Goal: Task Accomplishment & Management: Manage account settings

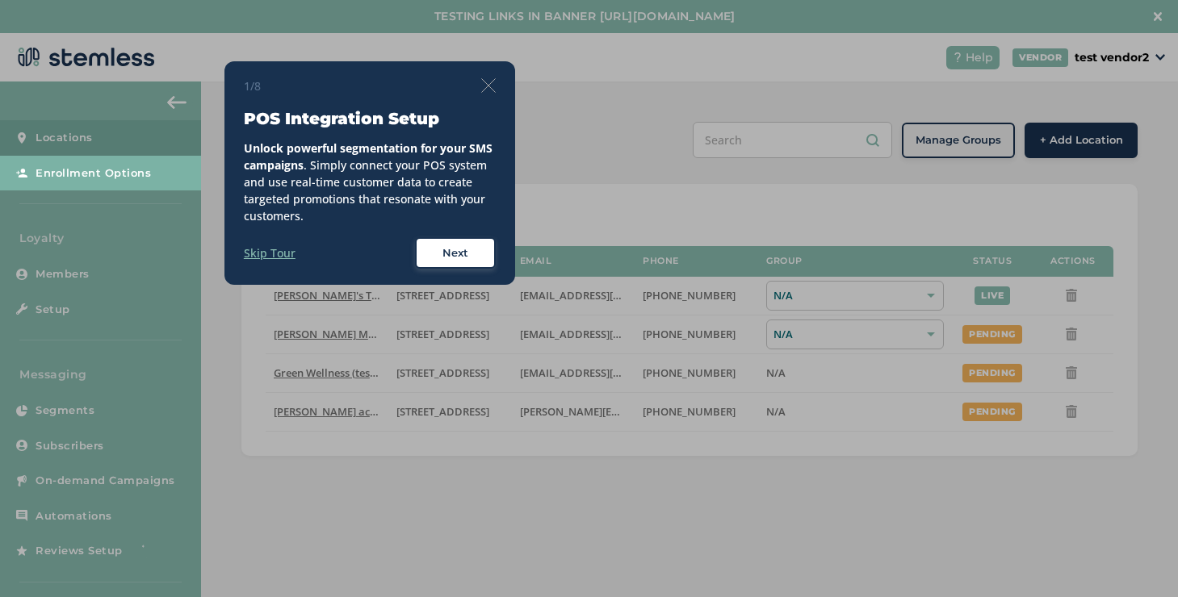
click at [491, 82] on img at bounding box center [488, 85] width 15 height 15
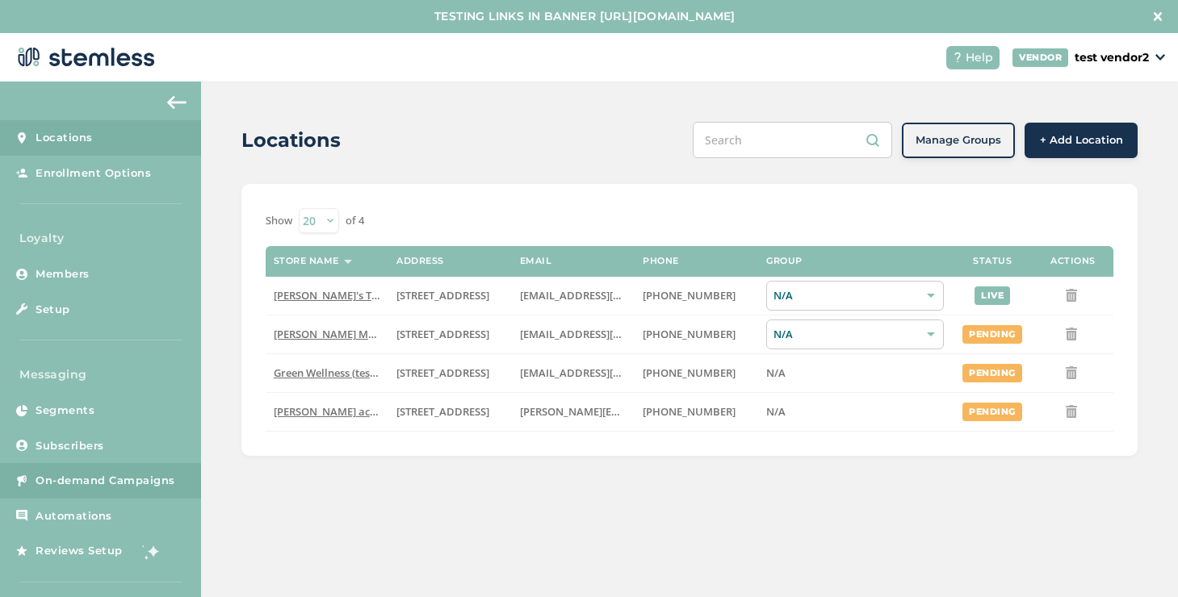
click at [145, 491] on link "On-demand Campaigns" at bounding box center [100, 481] width 201 height 36
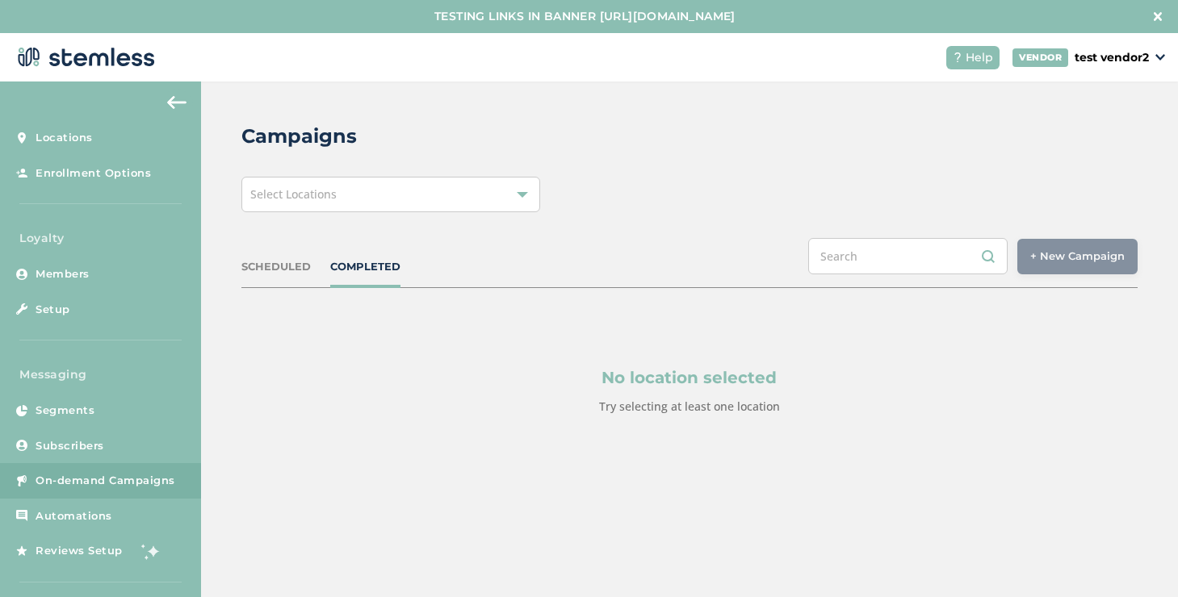
click at [526, 215] on div "Campaigns Select Locations SCHEDULED COMPLETED + New Campaign Select location(s…" at bounding box center [689, 308] width 977 height 452
click at [521, 195] on div at bounding box center [522, 194] width 11 height 11
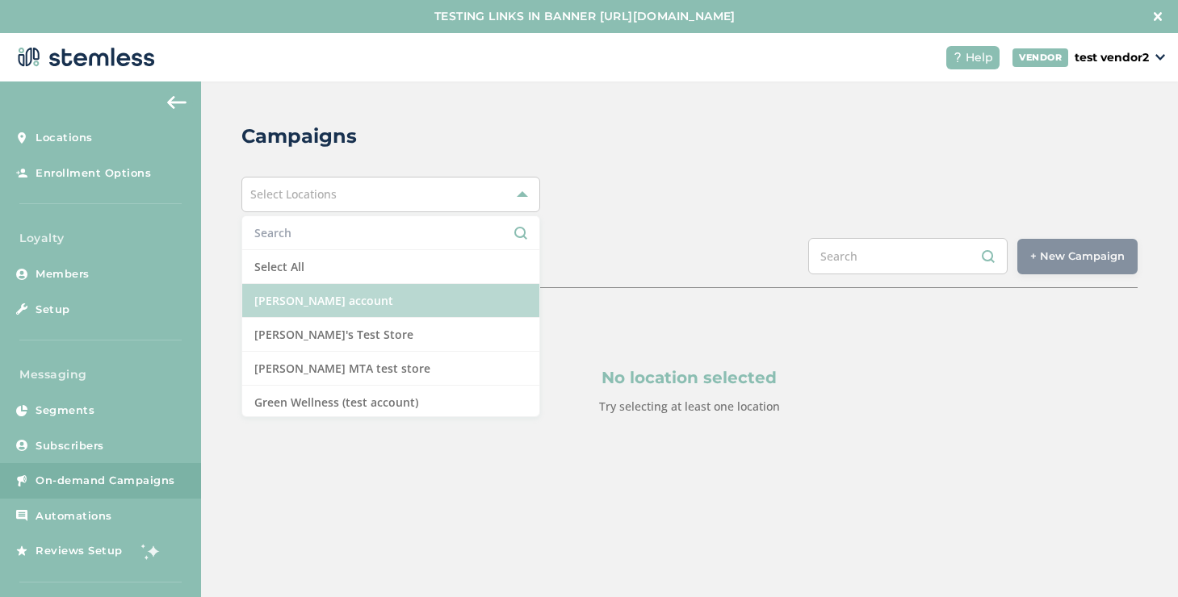
click at [369, 300] on li "[PERSON_NAME] account" at bounding box center [390, 301] width 297 height 34
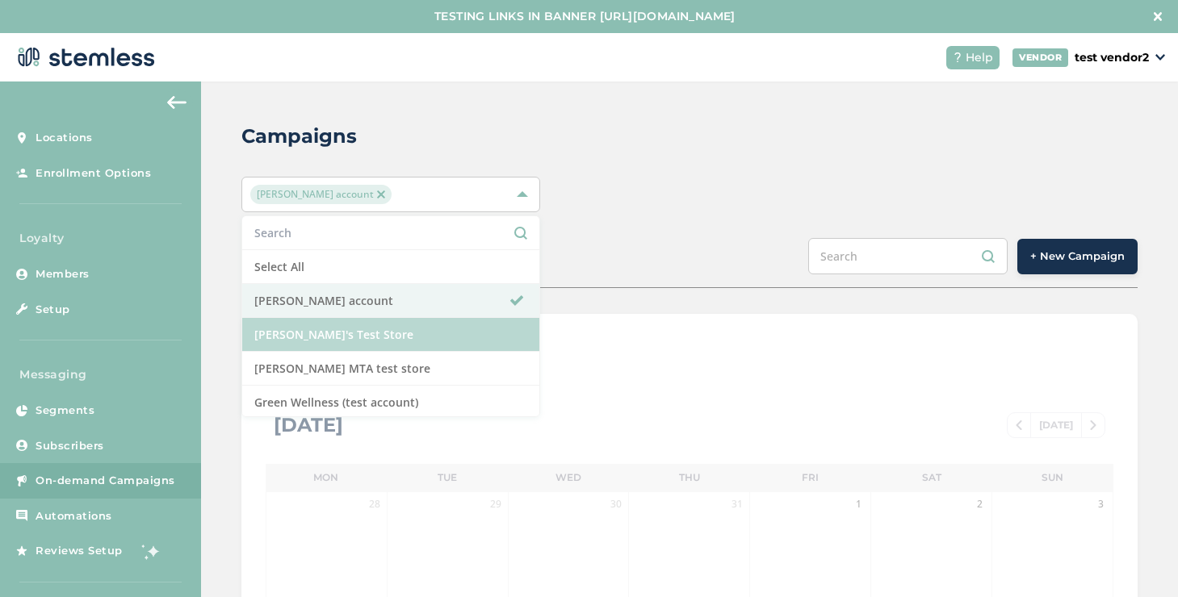
click at [366, 334] on li "[PERSON_NAME]'s Test Store" at bounding box center [390, 335] width 297 height 34
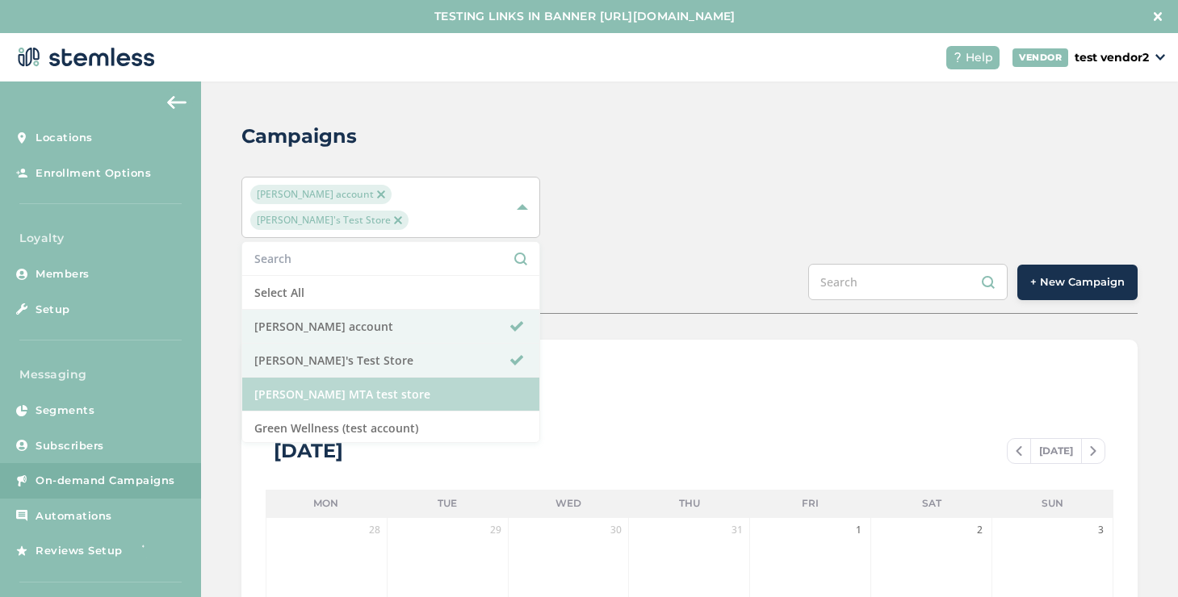
click at [365, 378] on li "[PERSON_NAME] MTA test store" at bounding box center [390, 395] width 297 height 34
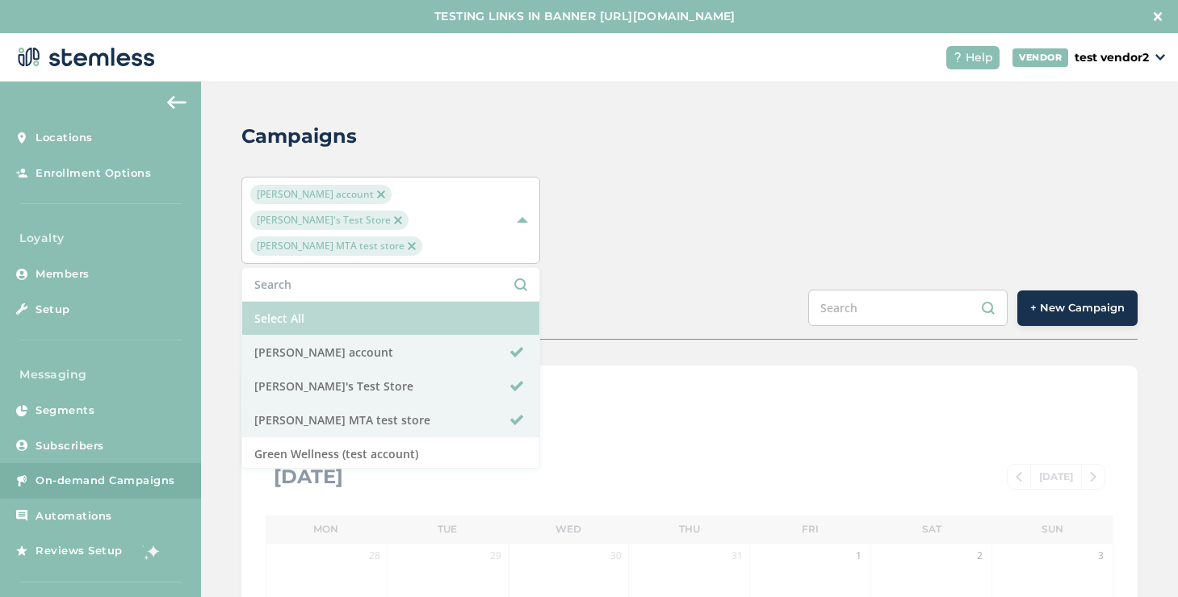
click at [391, 302] on li "Select All" at bounding box center [390, 319] width 297 height 34
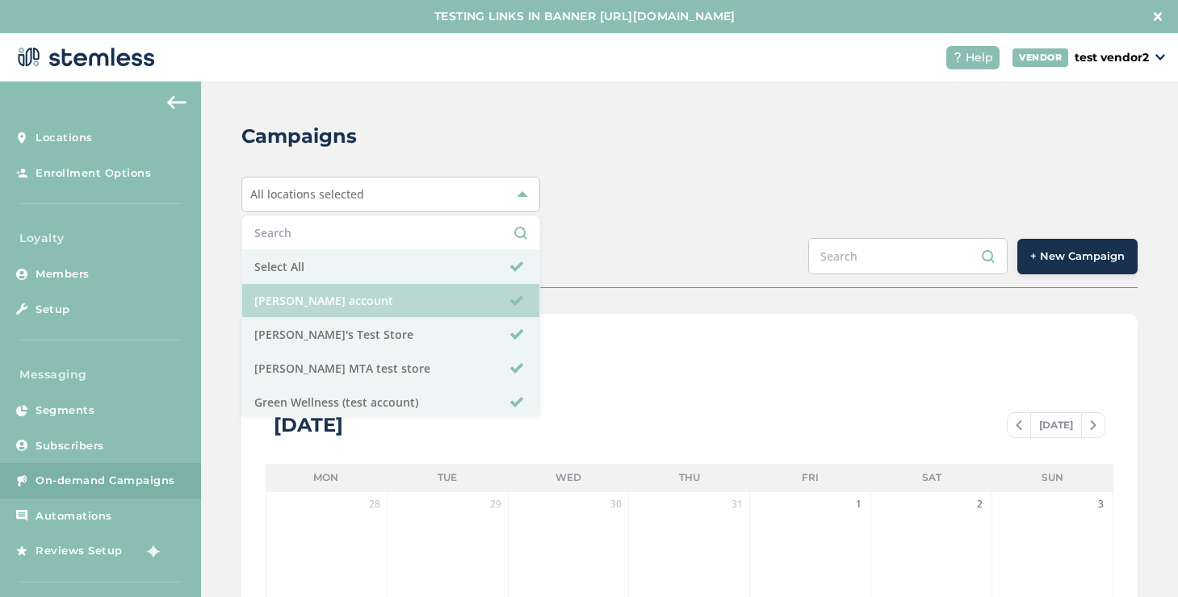
click at [386, 292] on li "[PERSON_NAME] account" at bounding box center [390, 301] width 297 height 34
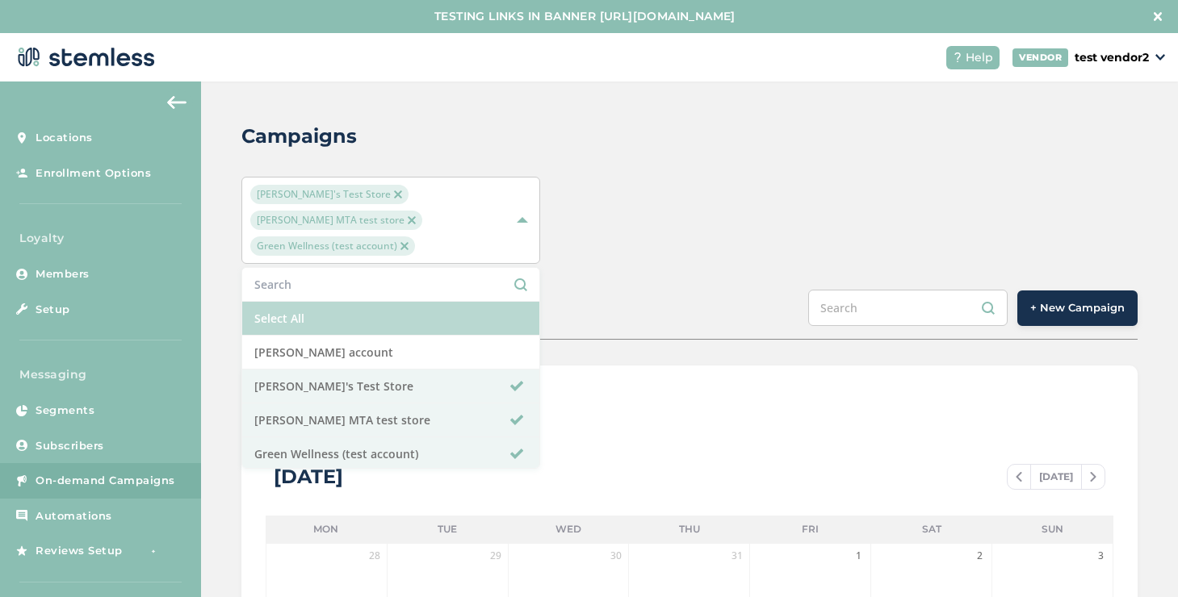
click at [379, 302] on li "Select All" at bounding box center [390, 319] width 297 height 34
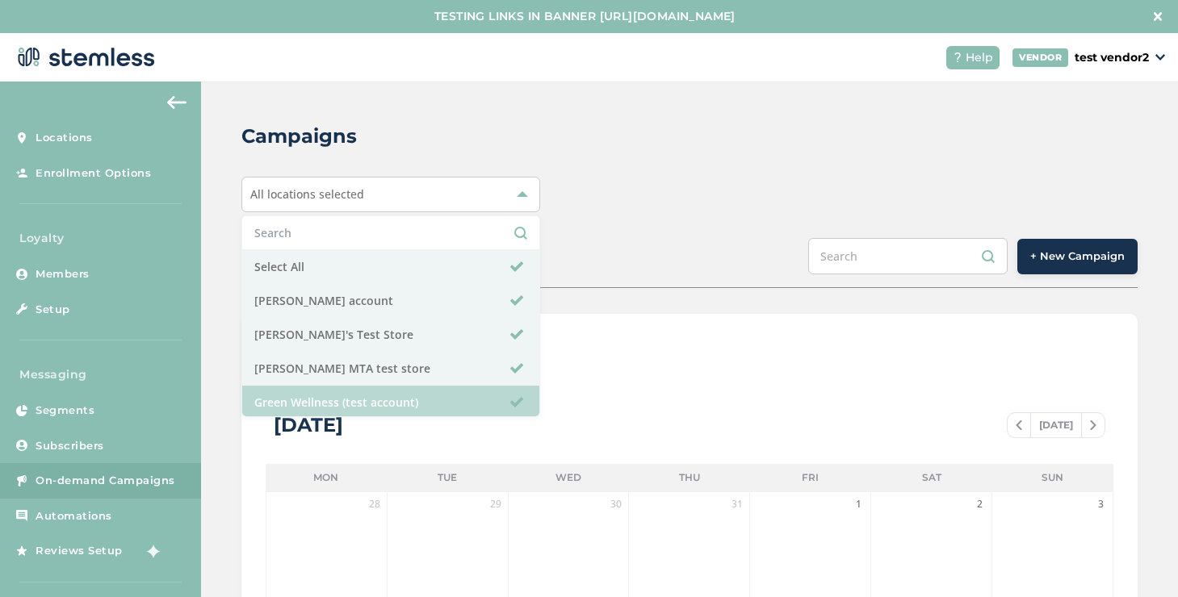
click at [371, 404] on li "Green Wellness (test account)" at bounding box center [390, 402] width 297 height 33
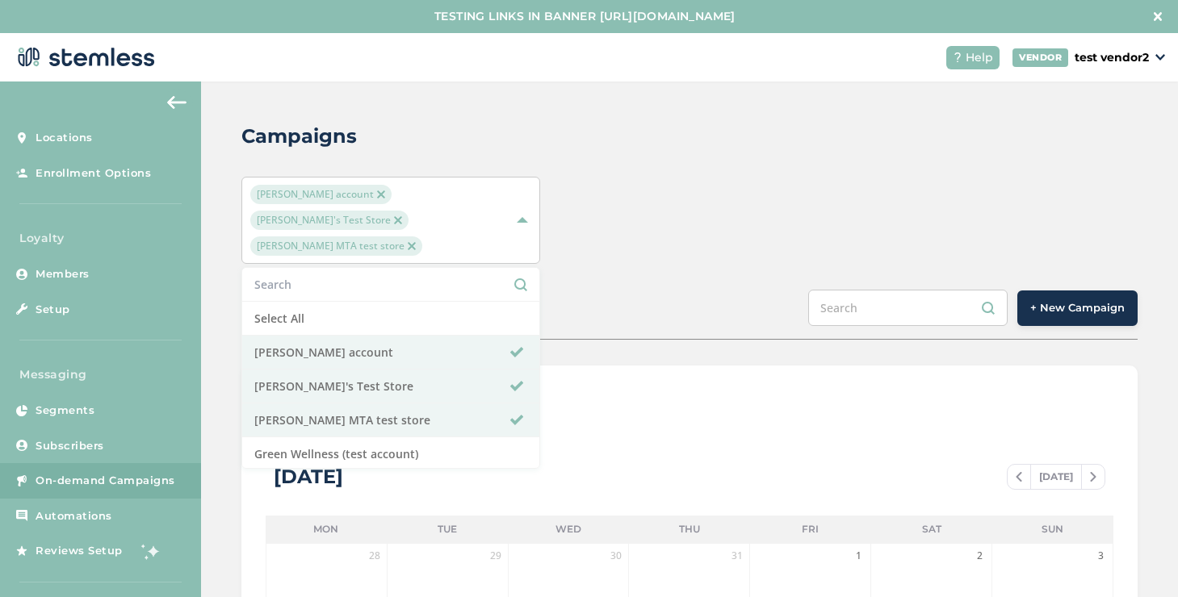
click at [1083, 300] on span "+ New Campaign" at bounding box center [1077, 308] width 94 height 16
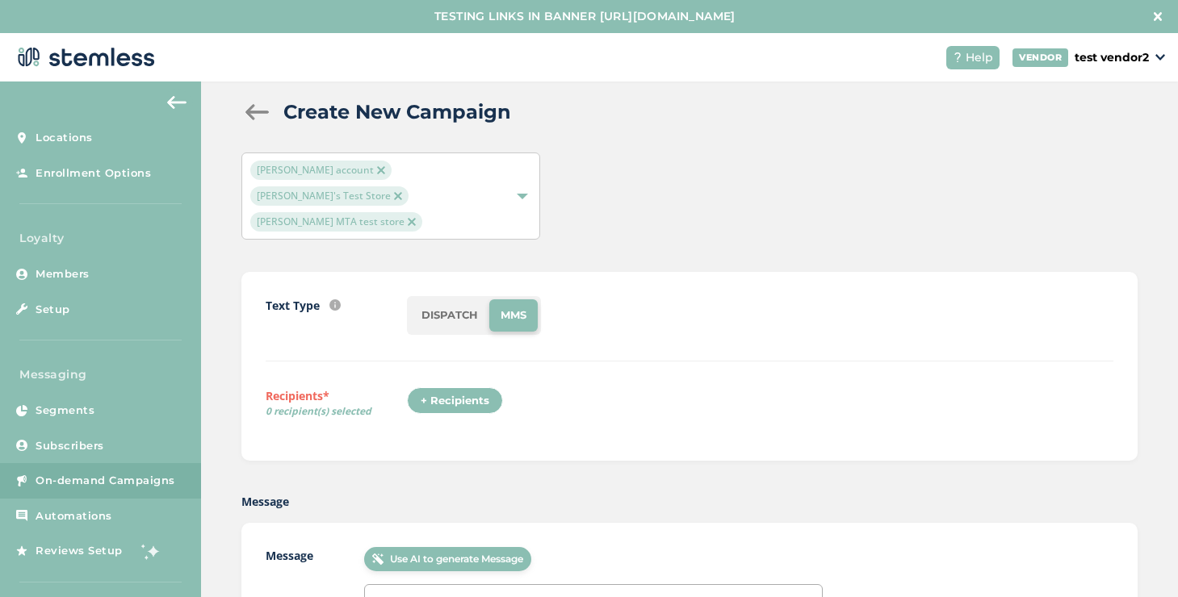
scroll to position [92, 0]
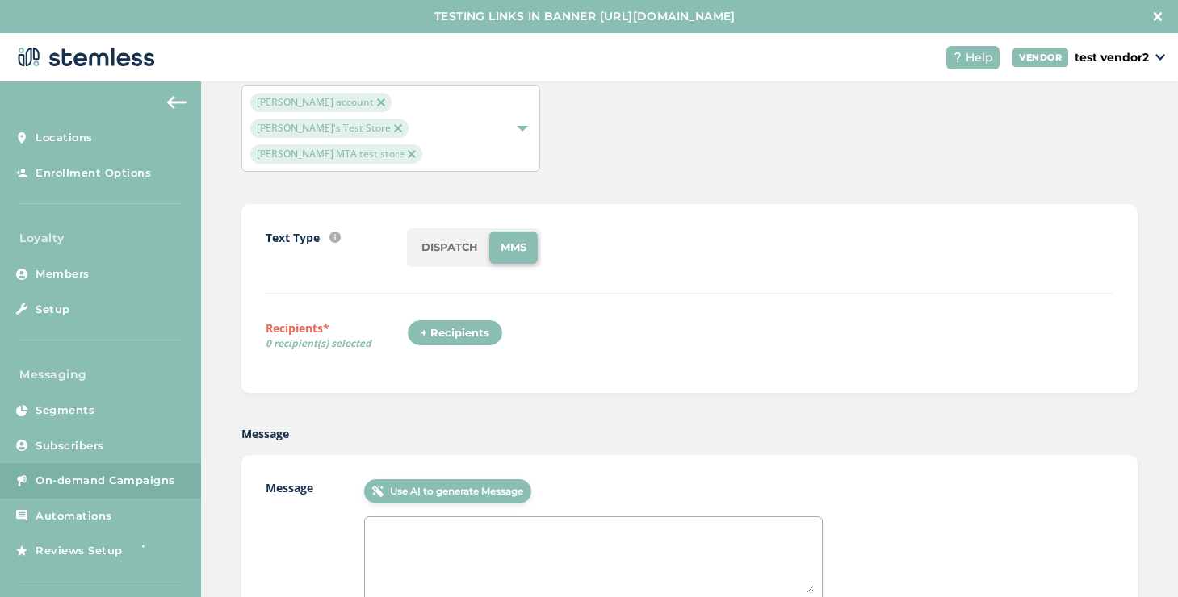
click at [484, 320] on div "+ Recipients" at bounding box center [455, 333] width 96 height 27
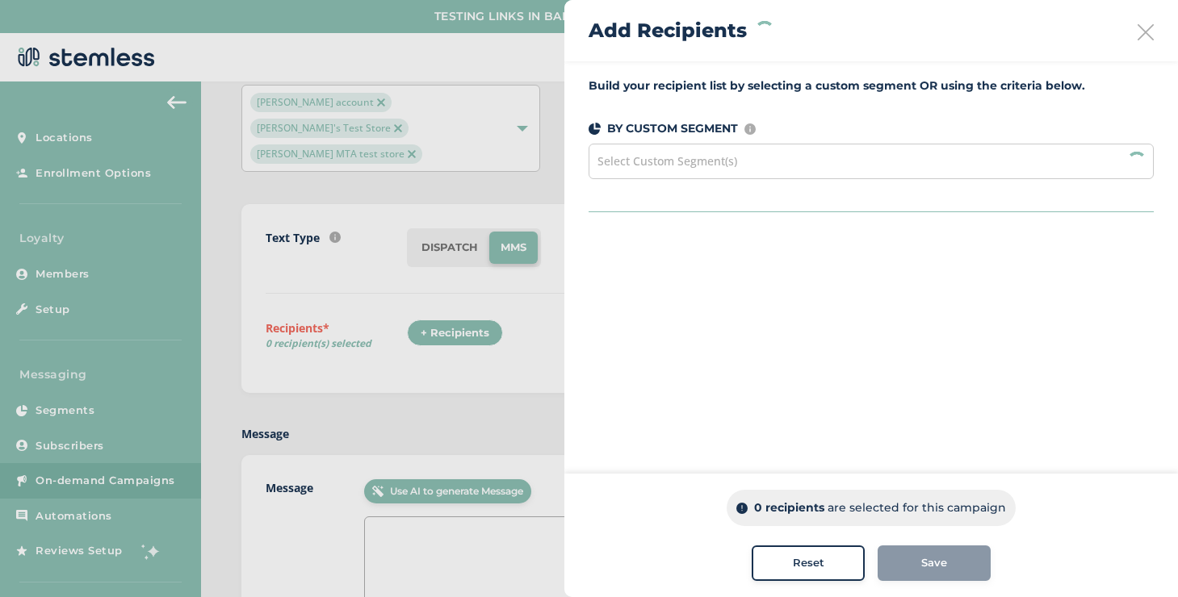
click at [415, 145] on div at bounding box center [589, 298] width 1178 height 597
click at [351, 101] on div at bounding box center [589, 298] width 1178 height 597
click at [1138, 29] on icon at bounding box center [1146, 32] width 16 height 16
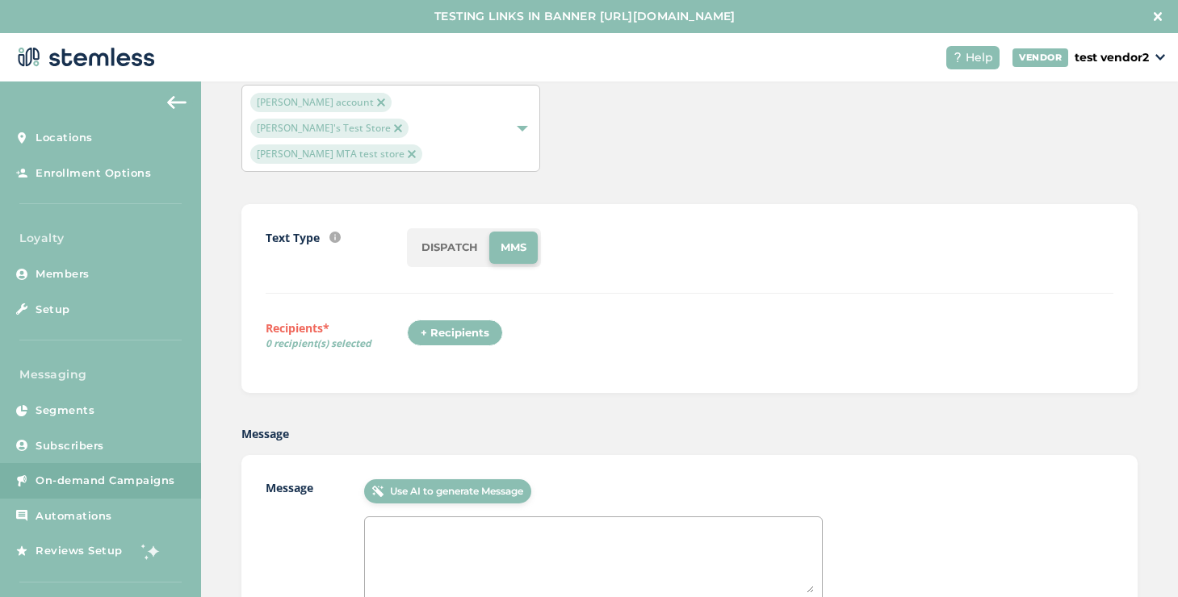
click at [377, 98] on img at bounding box center [381, 102] width 8 height 8
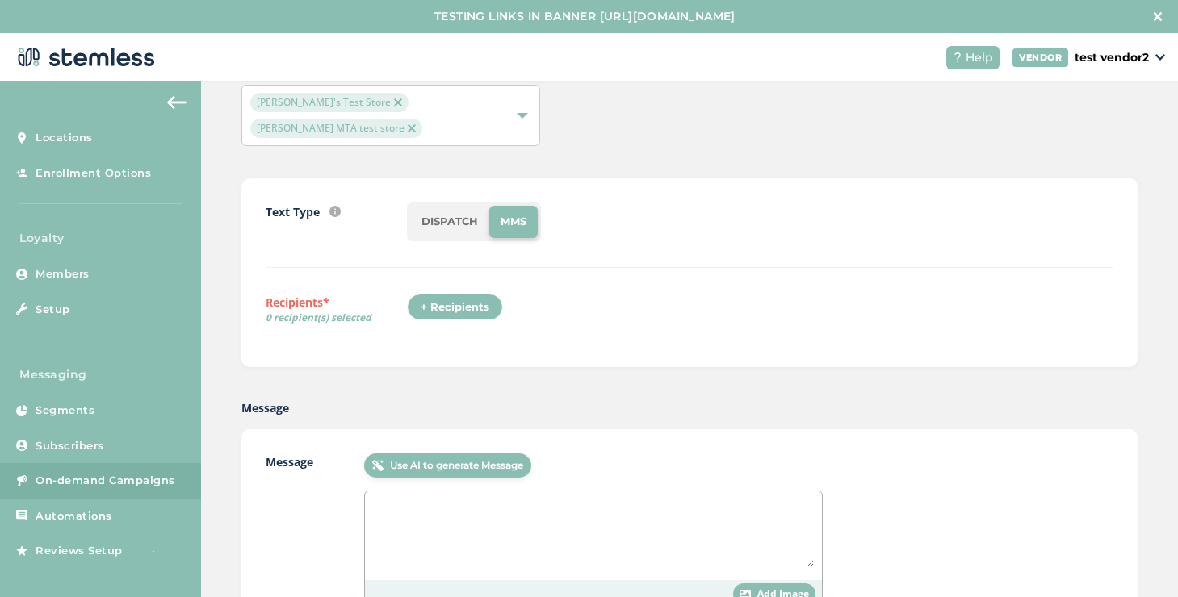
click at [438, 294] on div "+ Recipients" at bounding box center [455, 307] width 96 height 27
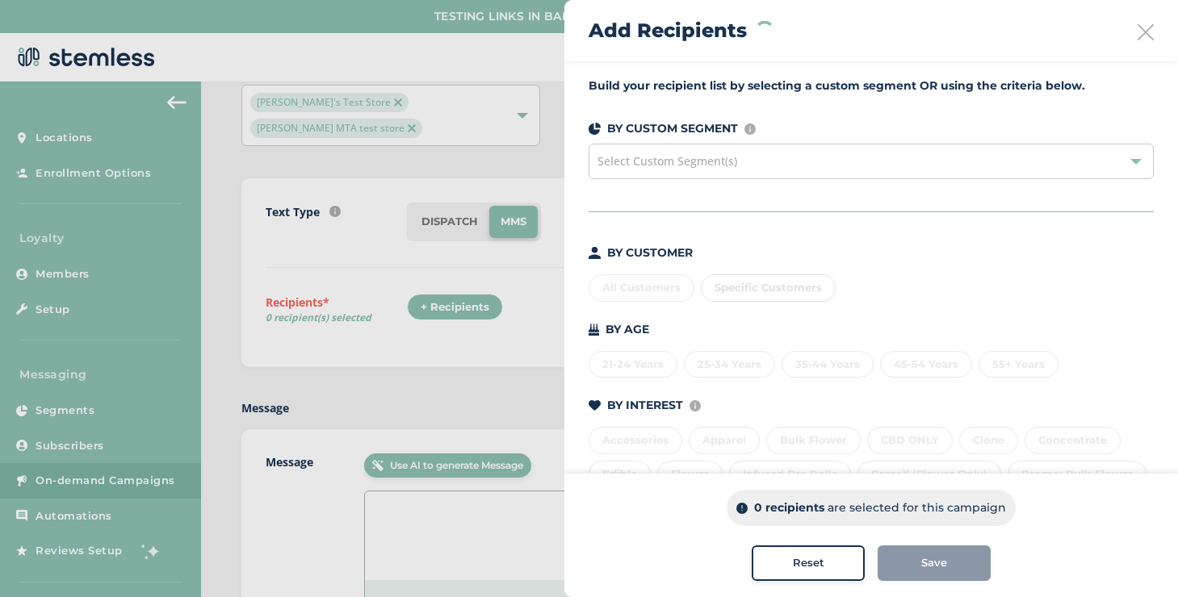
click at [746, 281] on div "Specific Customers" at bounding box center [768, 287] width 135 height 27
click at [690, 171] on div "Select Custom Segment(s)" at bounding box center [871, 162] width 565 height 36
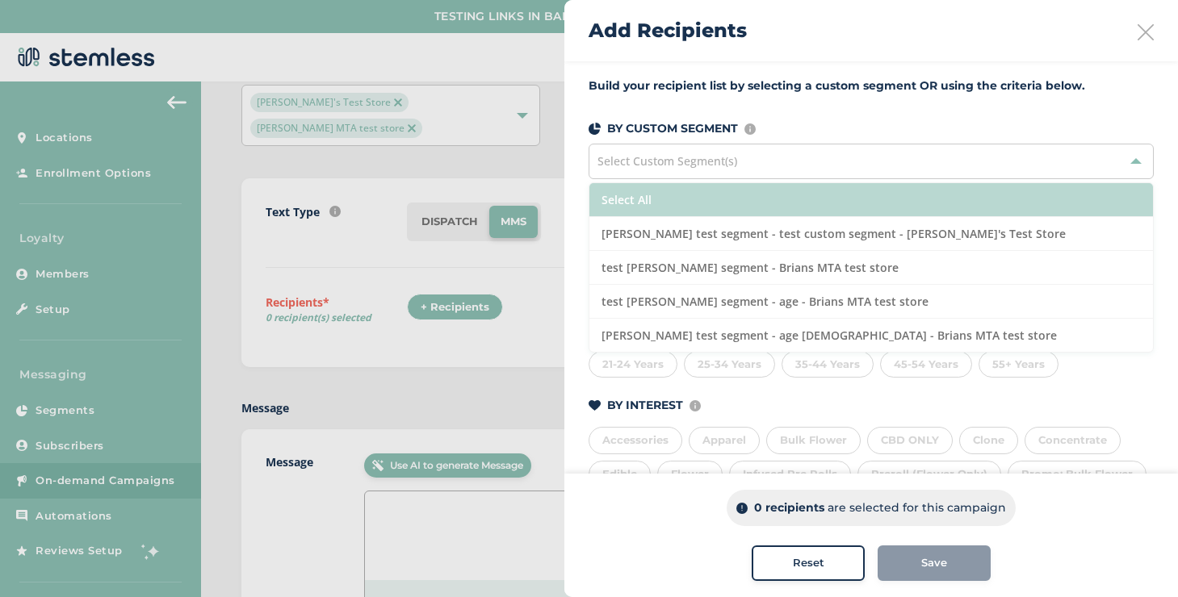
click at [675, 213] on li "Select All" at bounding box center [871, 200] width 564 height 34
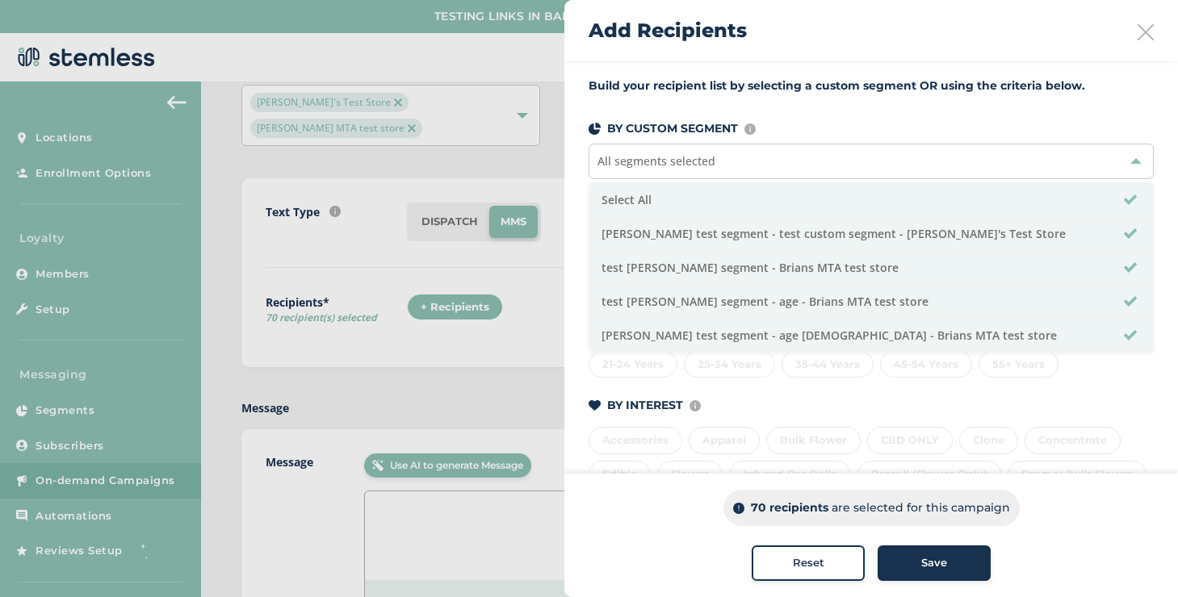
click at [892, 547] on button "Save" at bounding box center [934, 564] width 113 height 36
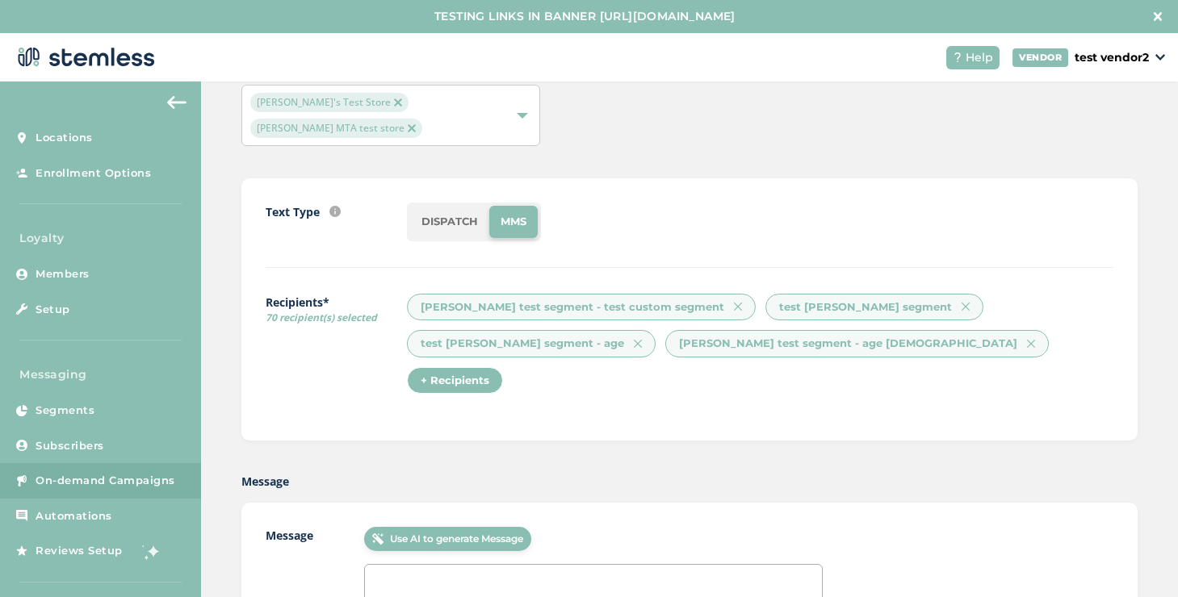
click at [710, 573] on textarea at bounding box center [593, 607] width 441 height 68
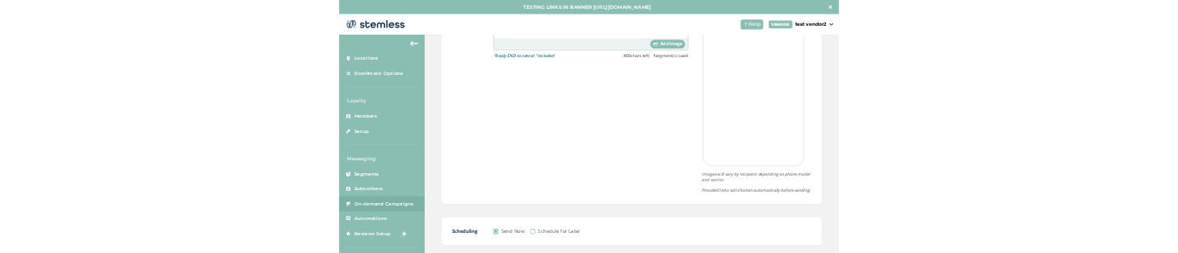
scroll to position [657, 0]
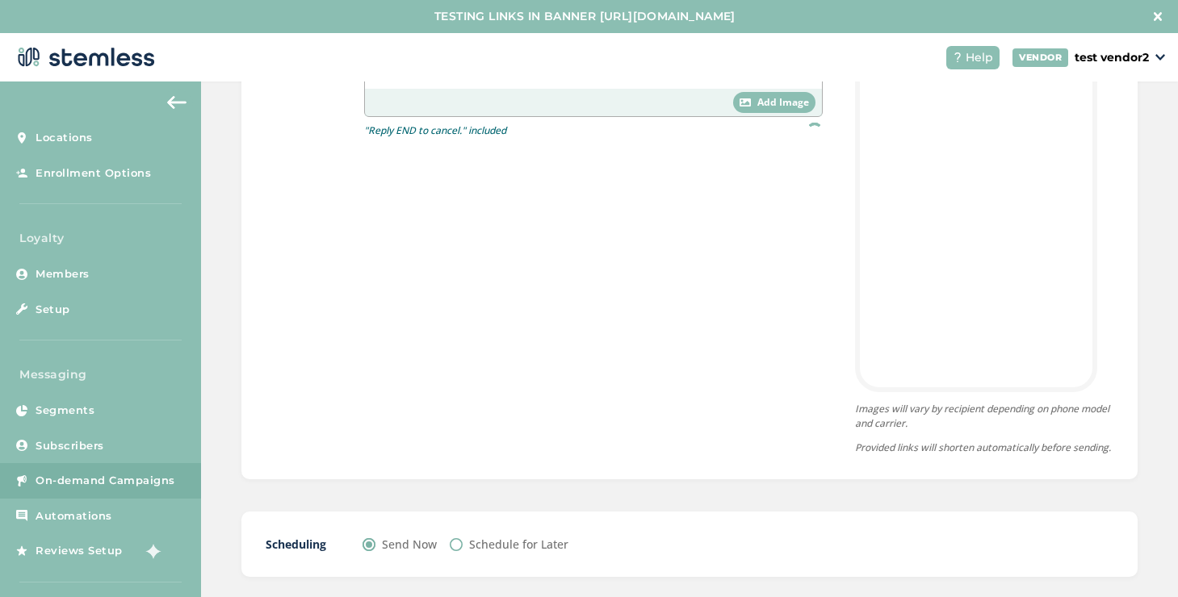
type textarea "asdasdasd"
click at [531, 536] on label "Schedule for Later" at bounding box center [518, 544] width 99 height 17
click at [463, 538] on input "Schedule for Later" at bounding box center [456, 544] width 13 height 13
radio input "true"
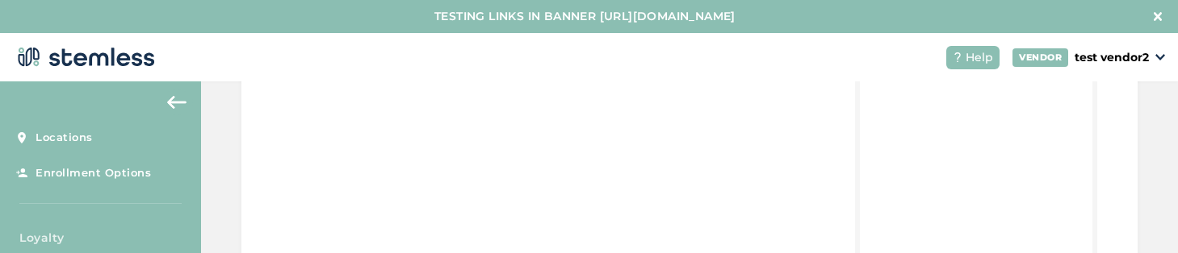
scroll to position [899, 0]
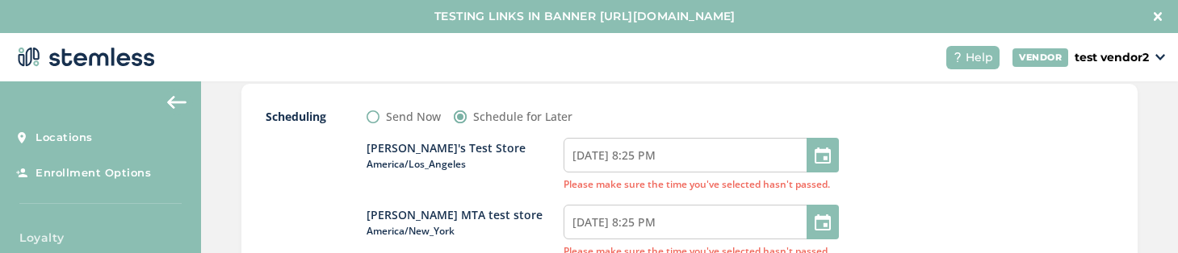
scroll to position [1082, 0]
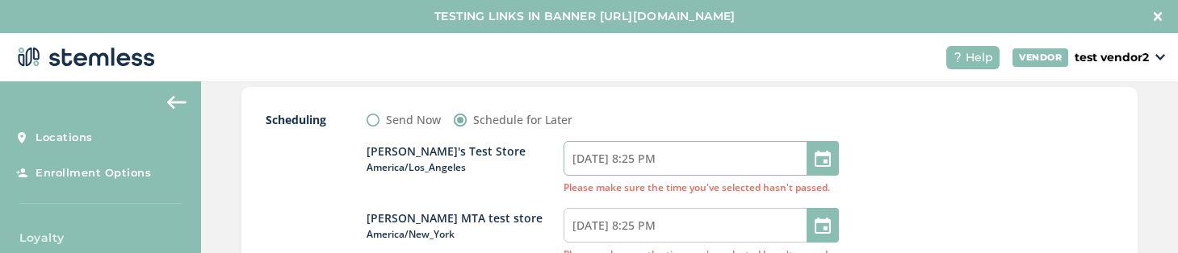
click at [684, 141] on input "[DATE] 8:25 PM" at bounding box center [701, 158] width 275 height 35
select select "10"
select select "25"
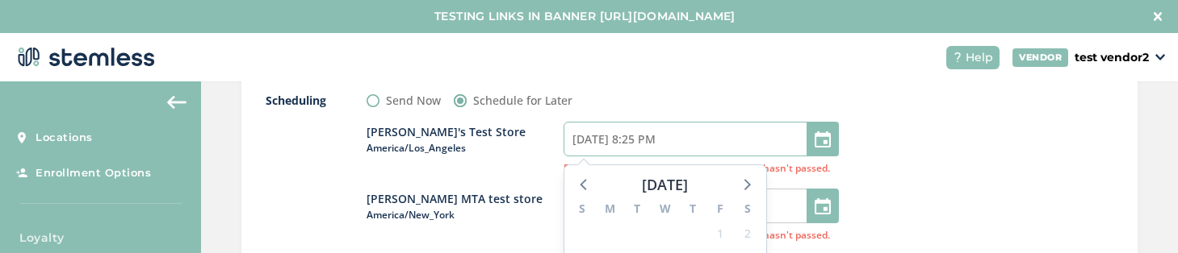
scroll to position [1171, 0]
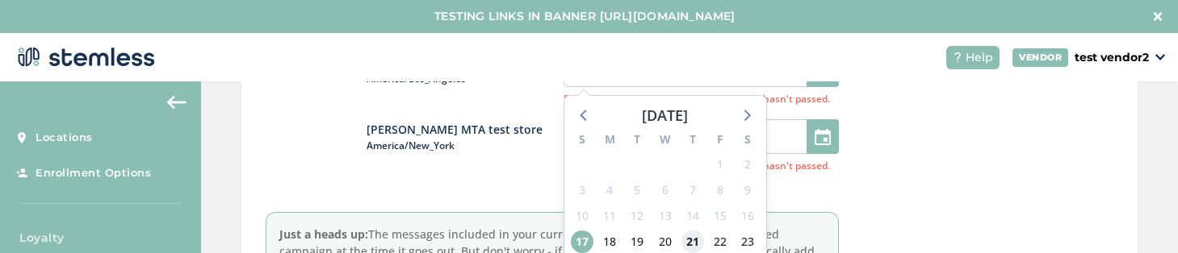
click at [694, 231] on span "21" at bounding box center [692, 242] width 23 height 23
type input "[DATE] 8:25 PM"
click at [834, 158] on div "Scheduling Send Now Schedule for Later [PERSON_NAME]'s Test Store [GEOGRAPHIC_D…" at bounding box center [690, 165] width 848 height 285
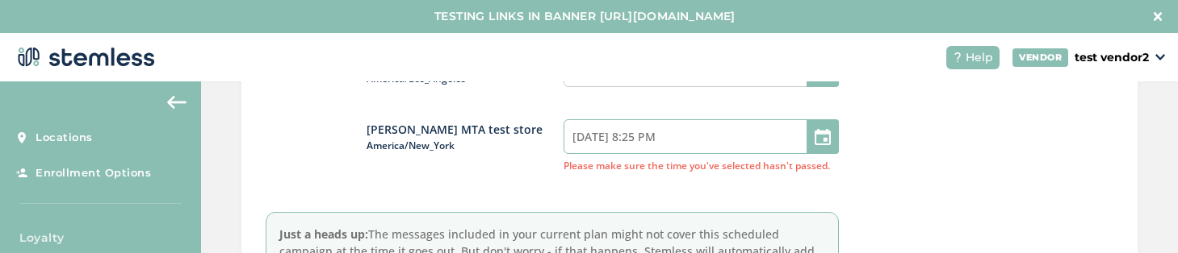
click at [747, 119] on input "[DATE] 8:25 PM" at bounding box center [701, 136] width 275 height 35
select select "13"
select select "25"
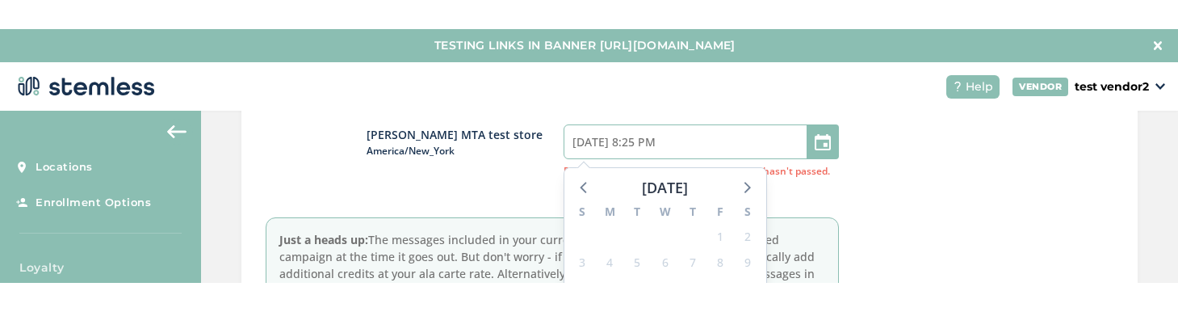
scroll to position [1269, 0]
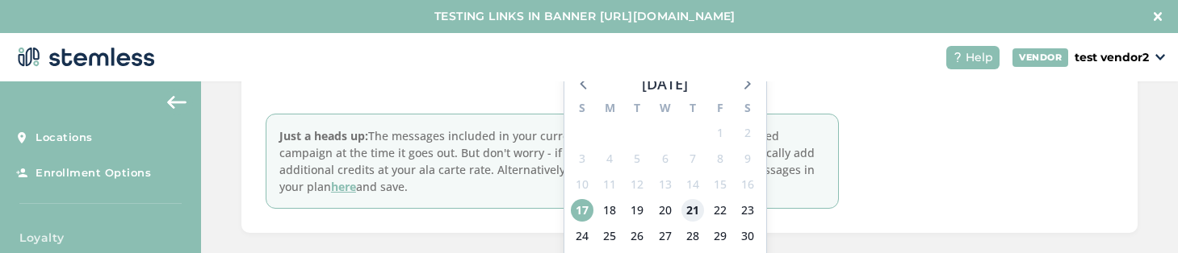
click at [683, 199] on span "21" at bounding box center [692, 210] width 23 height 23
type input "[DATE] 8:25 PM"
click at [840, 165] on div "Scheduling Send Now Schedule for Later [PERSON_NAME]'s Test Store [GEOGRAPHIC_D…" at bounding box center [689, 66] width 896 height 333
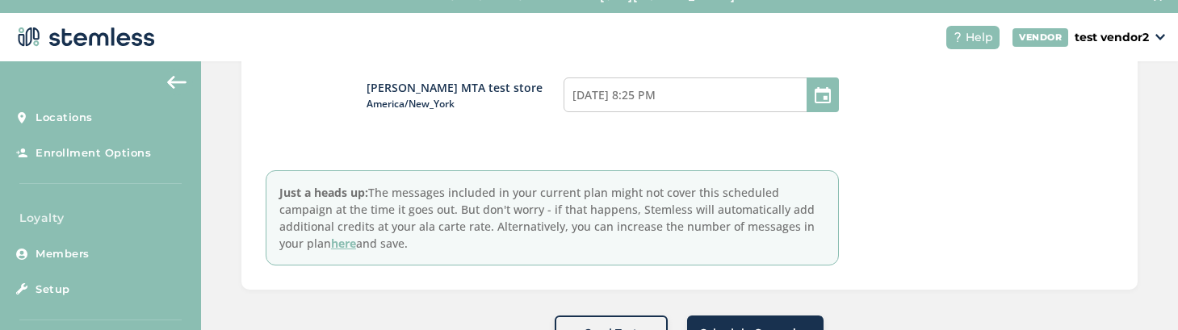
scroll to position [20, 0]
click at [806, 316] on button "Schedule Campaign" at bounding box center [755, 334] width 136 height 36
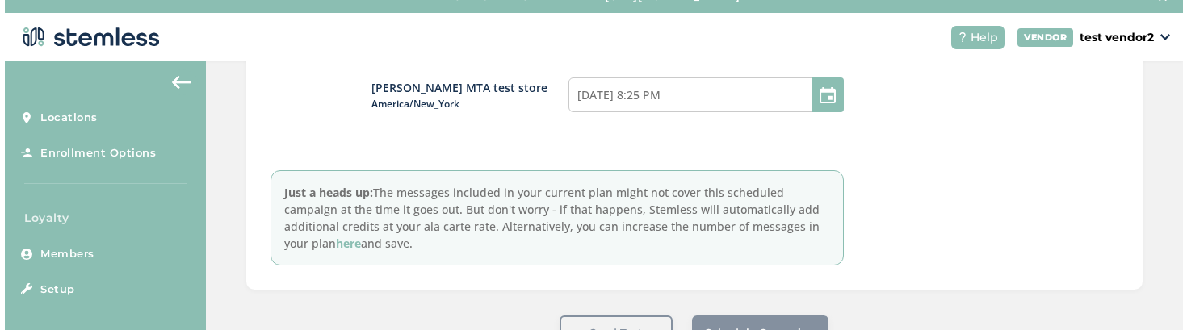
scroll to position [0, 0]
